Goal: Find specific page/section: Find specific page/section

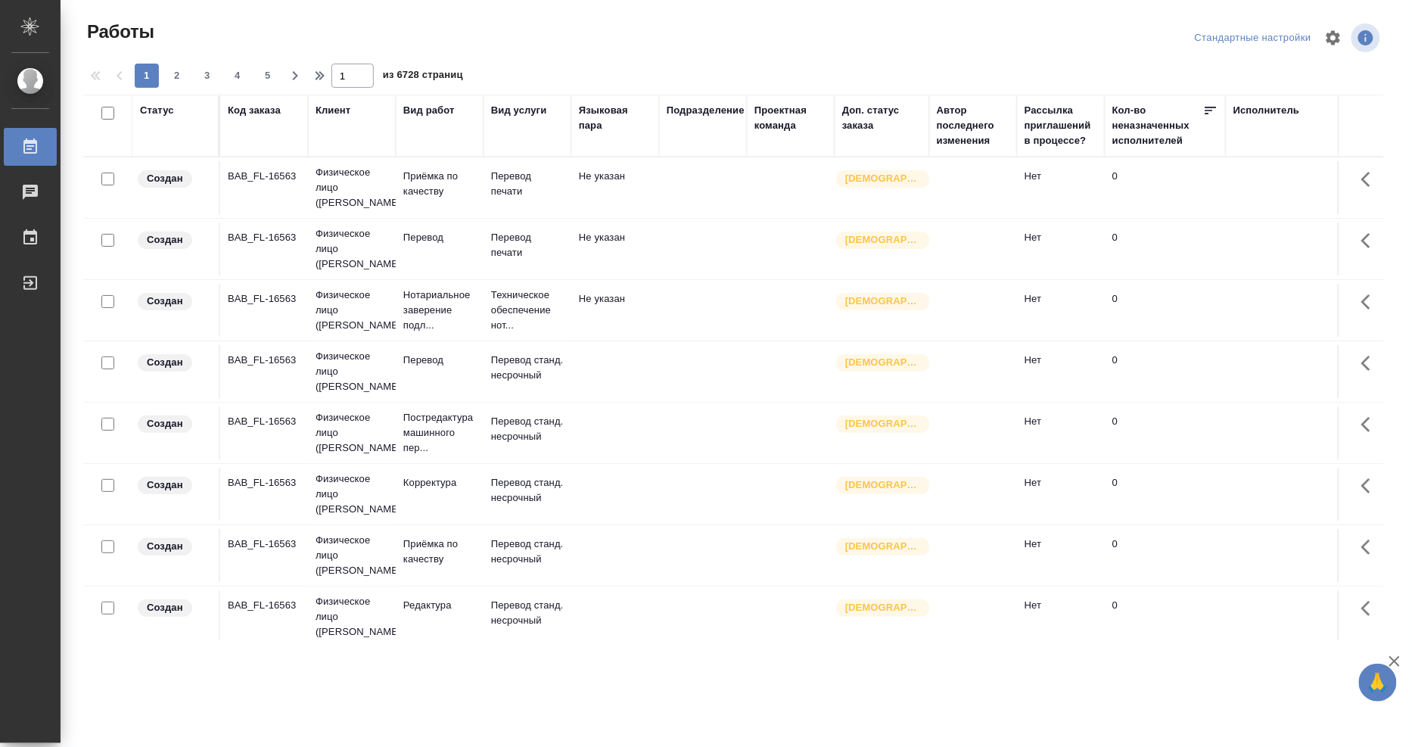
click at [1262, 115] on div "Исполнитель" at bounding box center [1267, 110] width 67 height 15
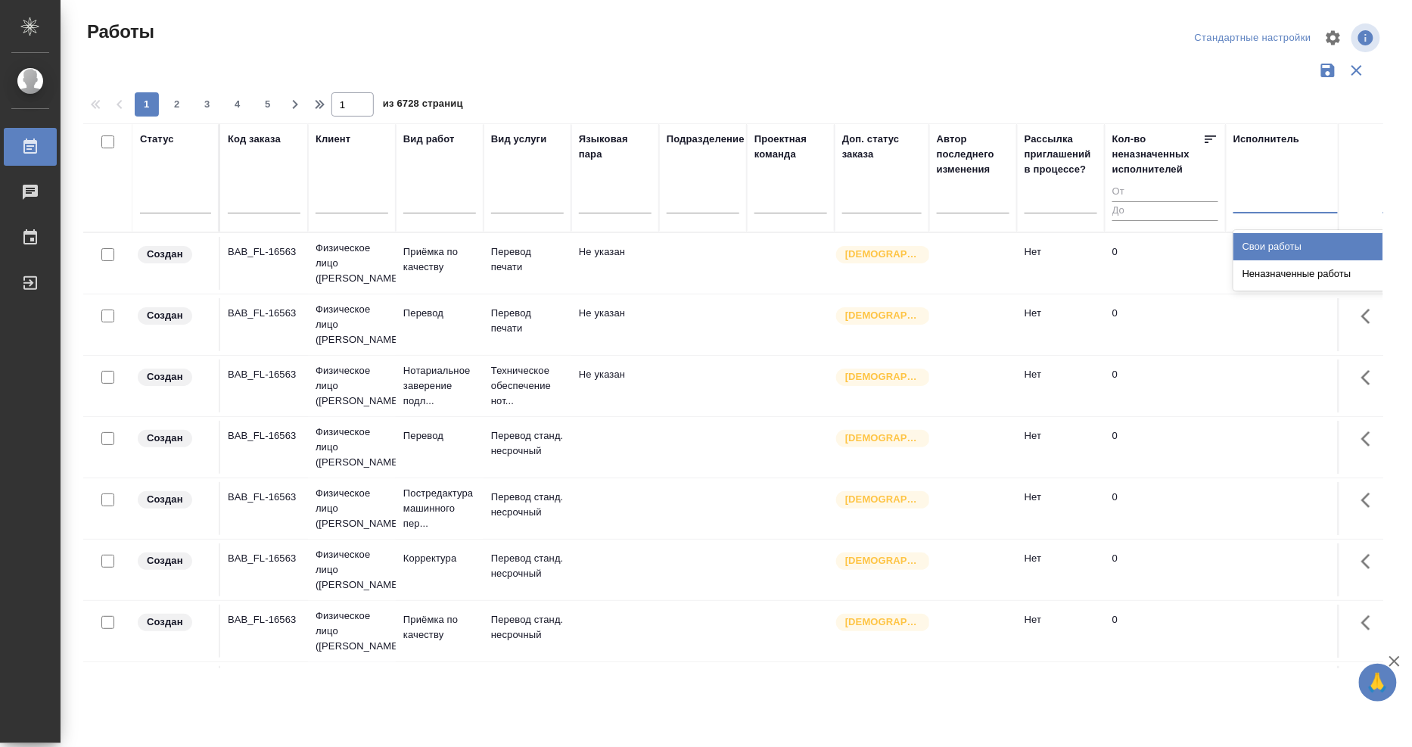
click at [1259, 201] on div at bounding box center [1332, 198] width 197 height 22
click at [1257, 246] on div "Свои работы" at bounding box center [1347, 246] width 227 height 27
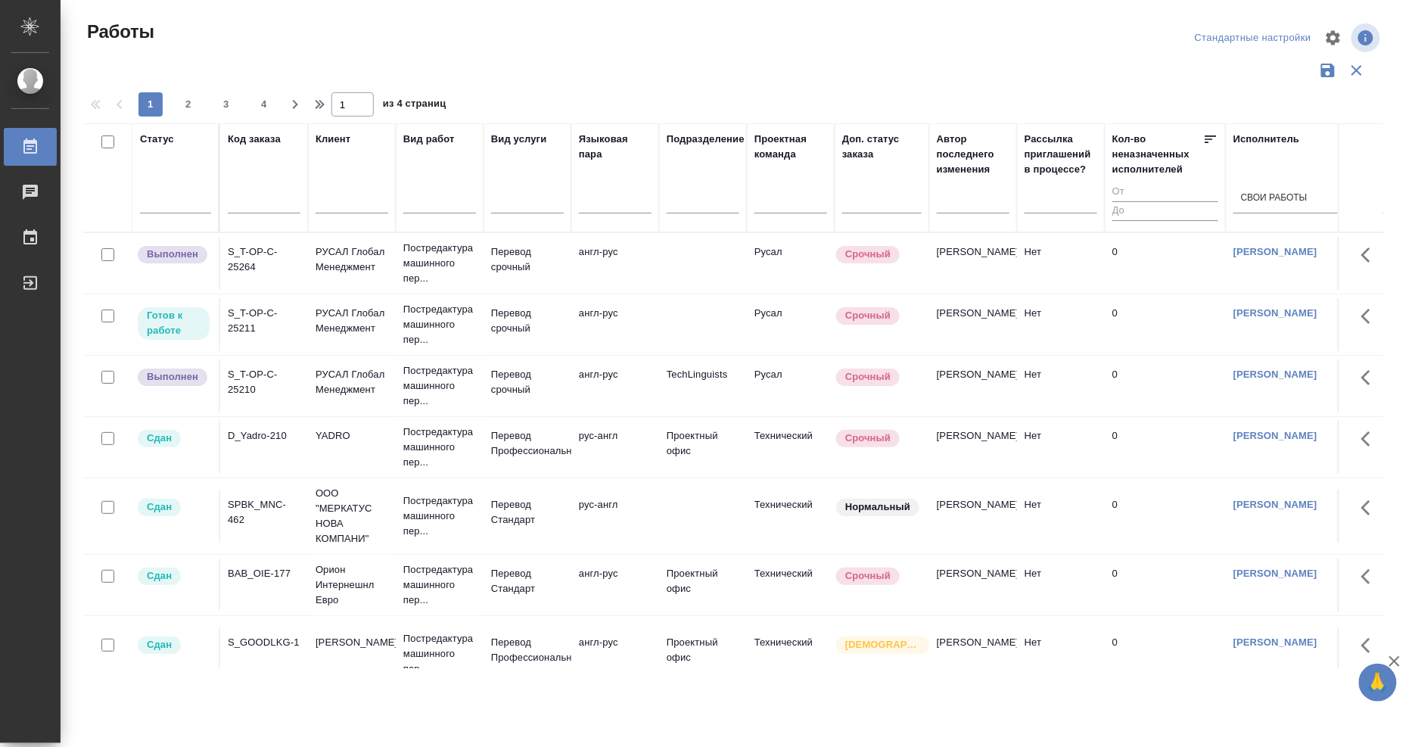
click at [236, 250] on div "S_T-OP-C-25264" at bounding box center [264, 259] width 73 height 30
